Goal: Task Accomplishment & Management: Use online tool/utility

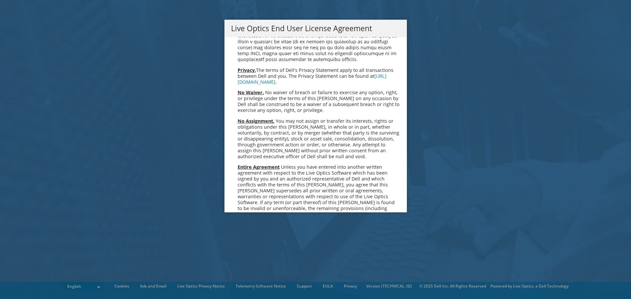
scroll to position [2484, 0]
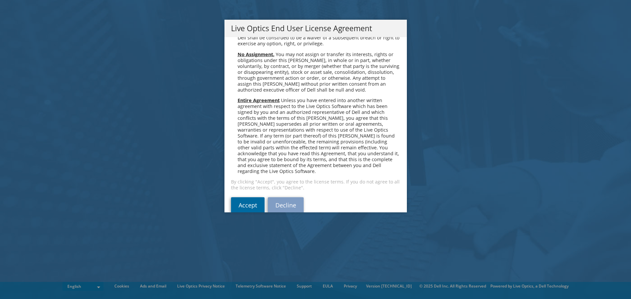
click at [256, 199] on link "Accept" at bounding box center [248, 205] width 34 height 16
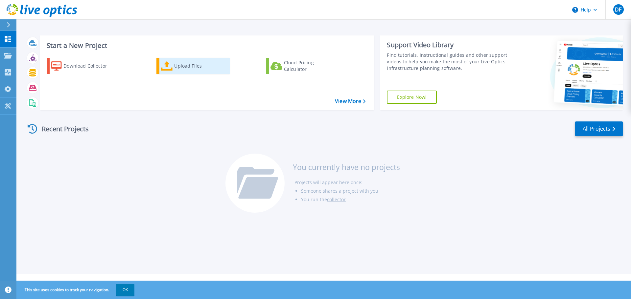
click at [185, 65] on div "Upload Files" at bounding box center [200, 65] width 53 height 13
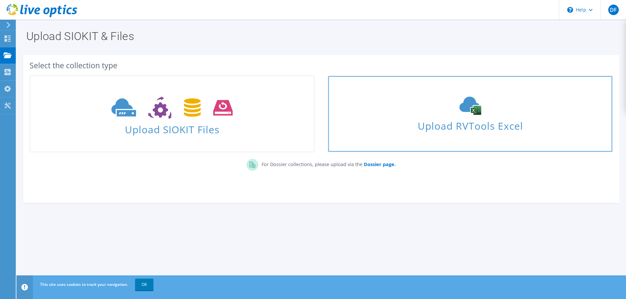
click at [445, 123] on span "Upload RVTools Excel" at bounding box center [469, 124] width 283 height 14
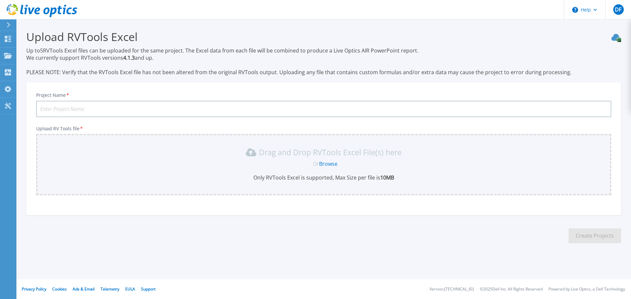
click at [331, 164] on link "Browse" at bounding box center [328, 163] width 18 height 7
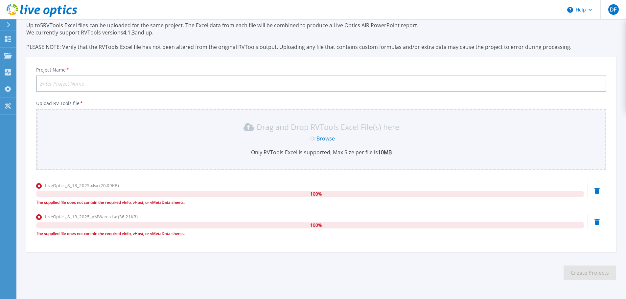
scroll to position [14, 0]
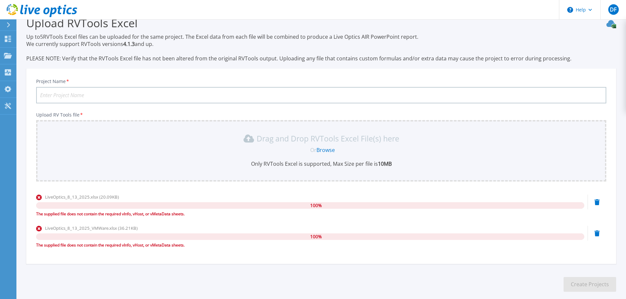
click at [112, 95] on input "Project Name *" at bounding box center [321, 95] width 570 height 16
click at [104, 99] on input "Project Name *" at bounding box center [321, 95] width 570 height 16
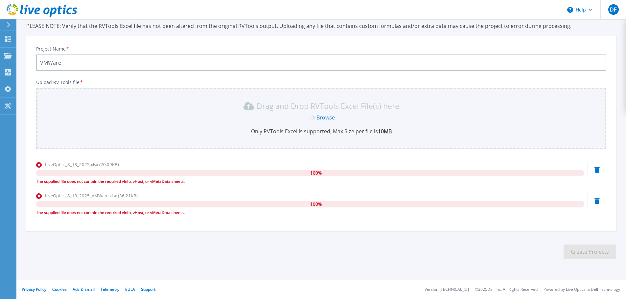
scroll to position [47, 0]
type input "VMWare"
click at [231, 195] on div "LiveOptics_8_13_2025_VMWare.xlsx (36.21KB)" at bounding box center [310, 195] width 548 height 7
drag, startPoint x: 192, startPoint y: 181, endPoint x: 36, endPoint y: 185, distance: 156.1
click at [36, 185] on div "LiveOptics_8_13_2025.xlsx (20.09KB) 100 % The supplied file does not contain th…" at bounding box center [310, 175] width 548 height 28
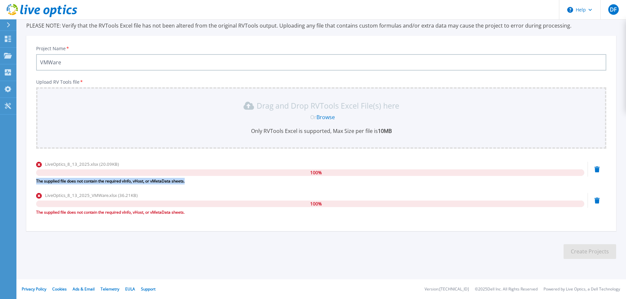
copy div "The supplied file does not contain the required vInfo, vHost, or vMetaData shee…"
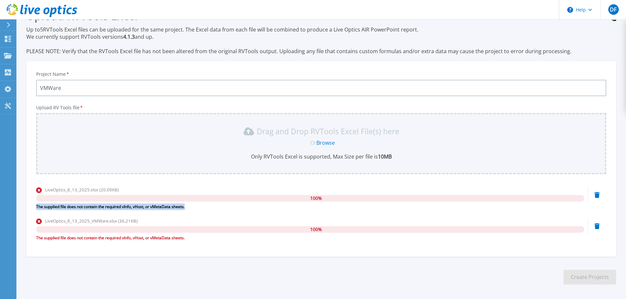
scroll to position [0, 0]
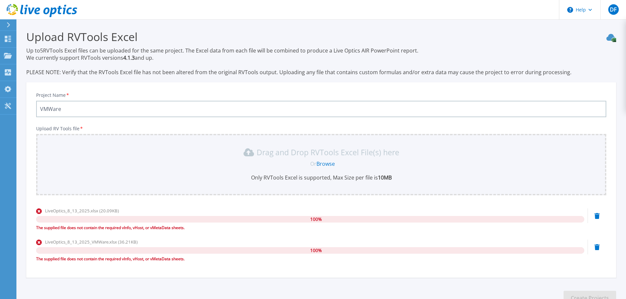
click at [116, 193] on div "Drag and Drop RVTools Excel File(s) here Or Browse Only RVTools Excel is suppor…" at bounding box center [321, 164] width 570 height 61
click at [7, 33] on link "Dashboard Dashboard" at bounding box center [8, 39] width 16 height 17
